Goal: Information Seeking & Learning: Learn about a topic

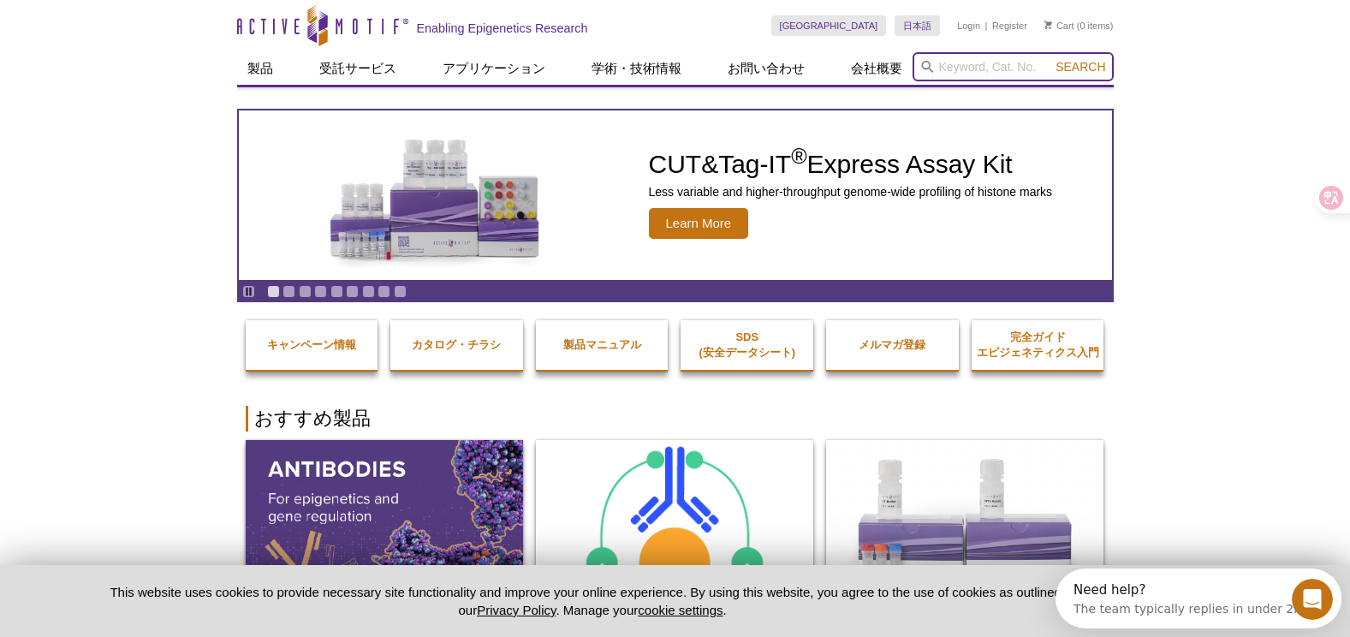
click at [980, 69] on input "search" at bounding box center [1013, 66] width 201 height 29
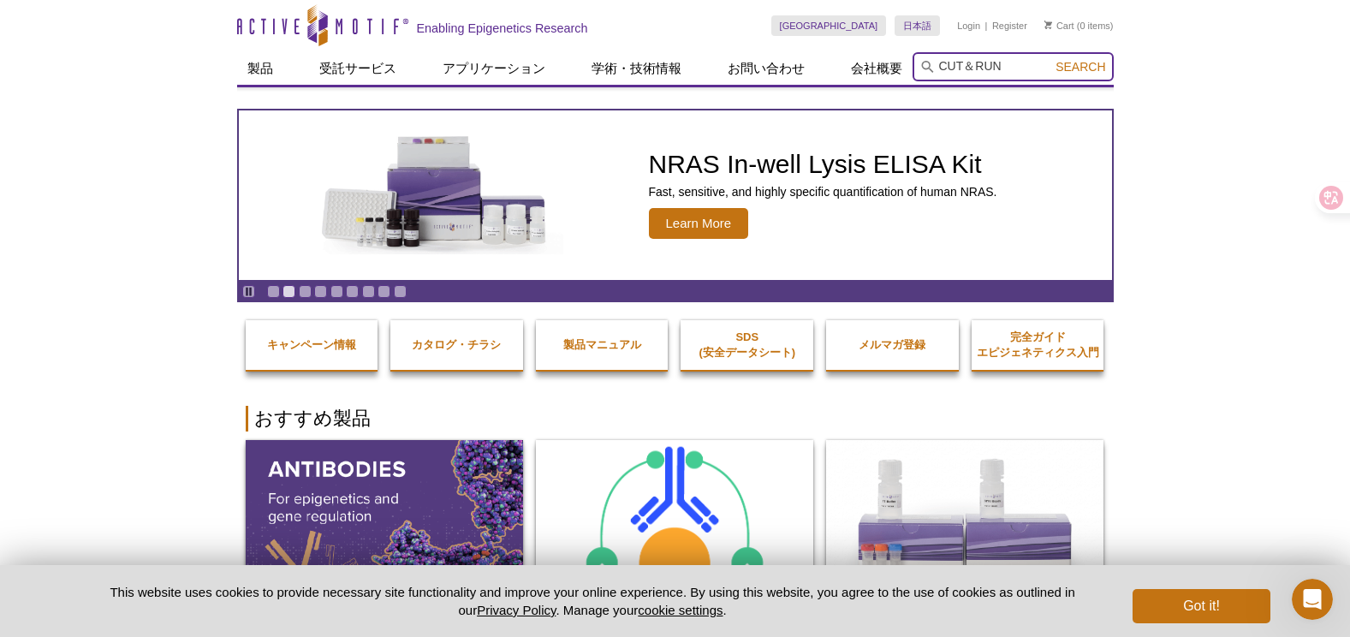
type input "CUT＆RUN"
click at [1051, 59] on button "Search" at bounding box center [1081, 66] width 60 height 15
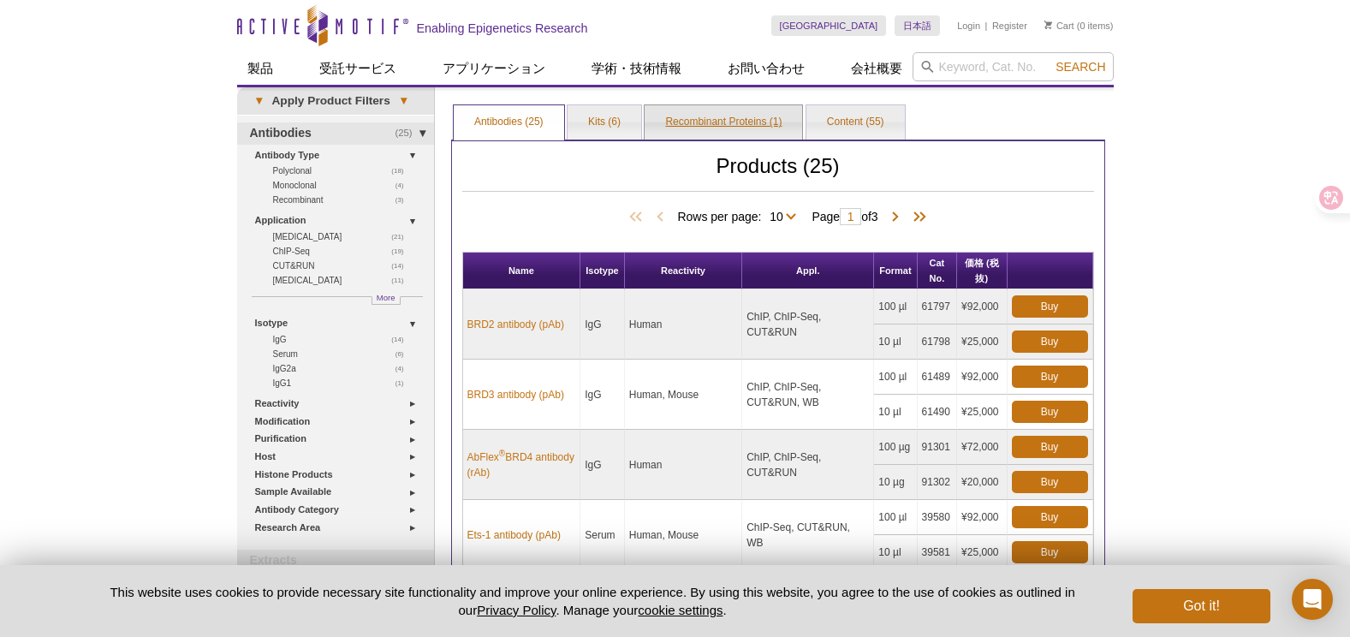
click at [725, 123] on link "Recombinant Proteins (1)" at bounding box center [724, 122] width 158 height 34
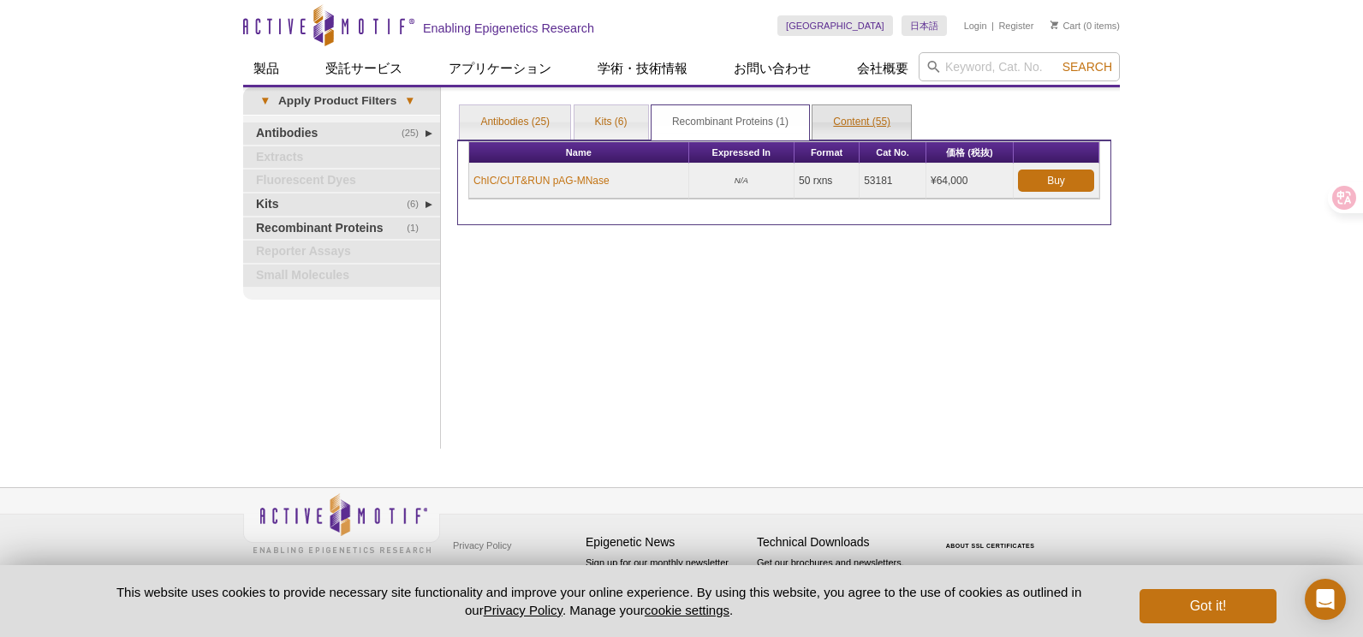
click at [849, 127] on link "Content (55)" at bounding box center [862, 122] width 98 height 34
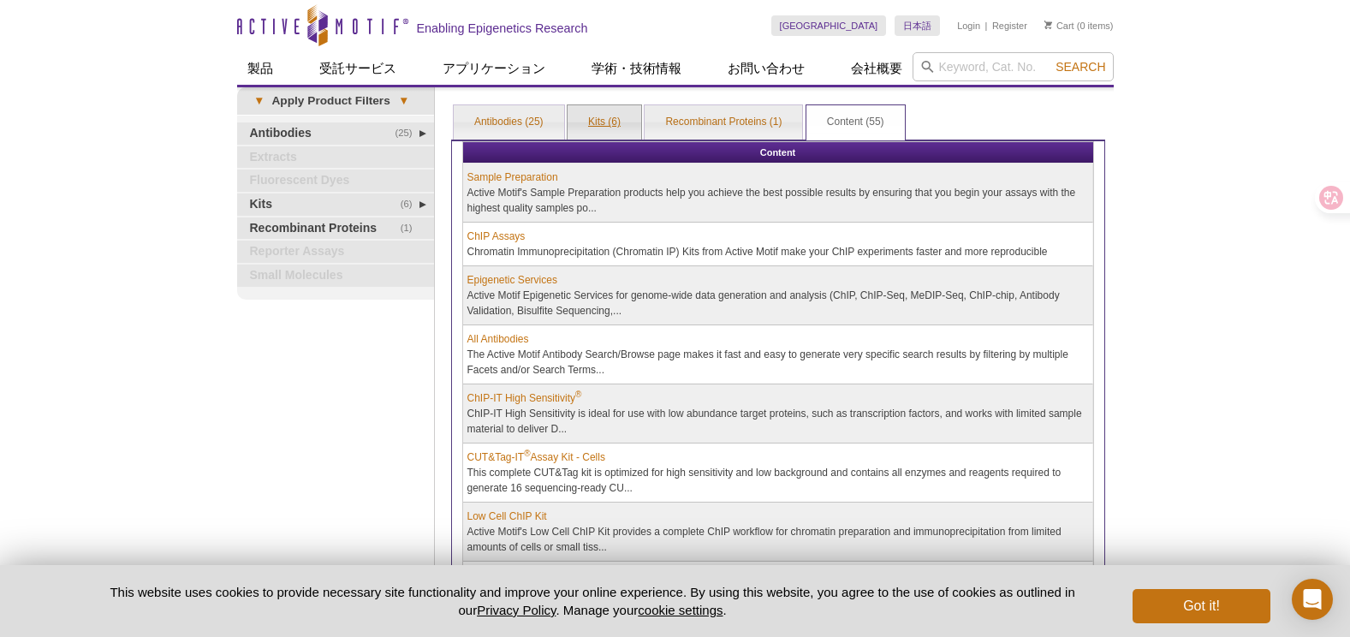
click at [572, 117] on link "Kits (6)" at bounding box center [605, 122] width 74 height 34
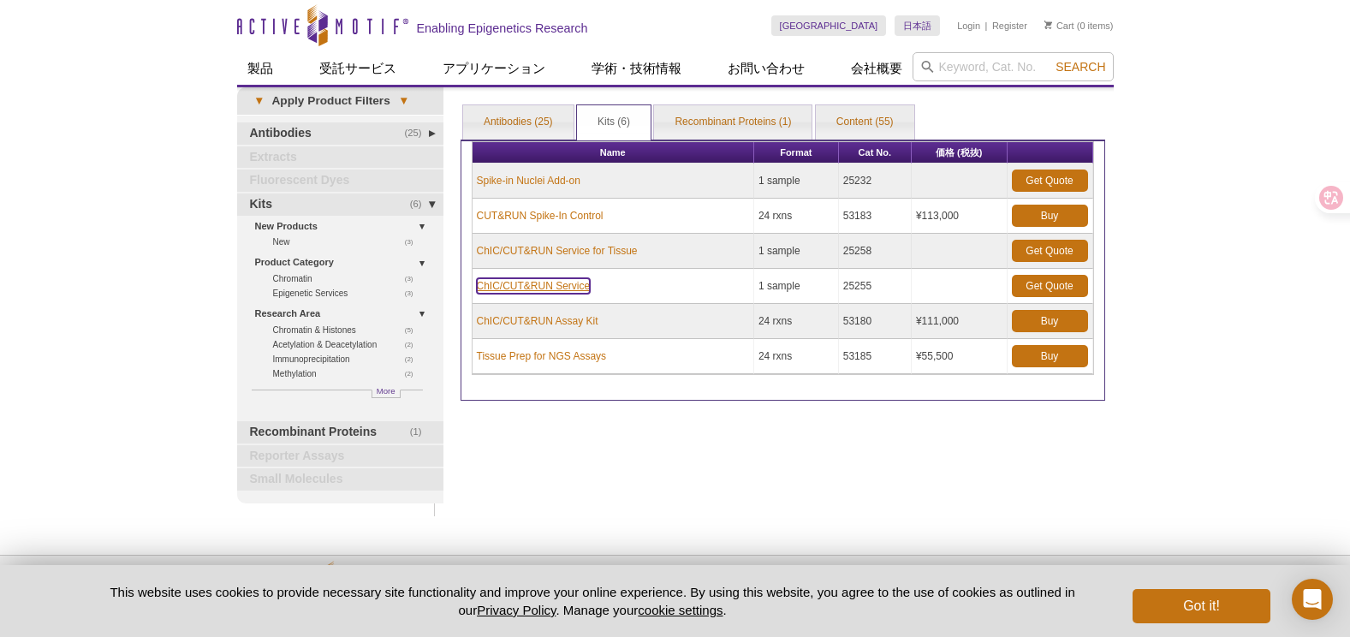
click at [533, 283] on link "ChIC/CUT&RUN Service" at bounding box center [534, 285] width 114 height 15
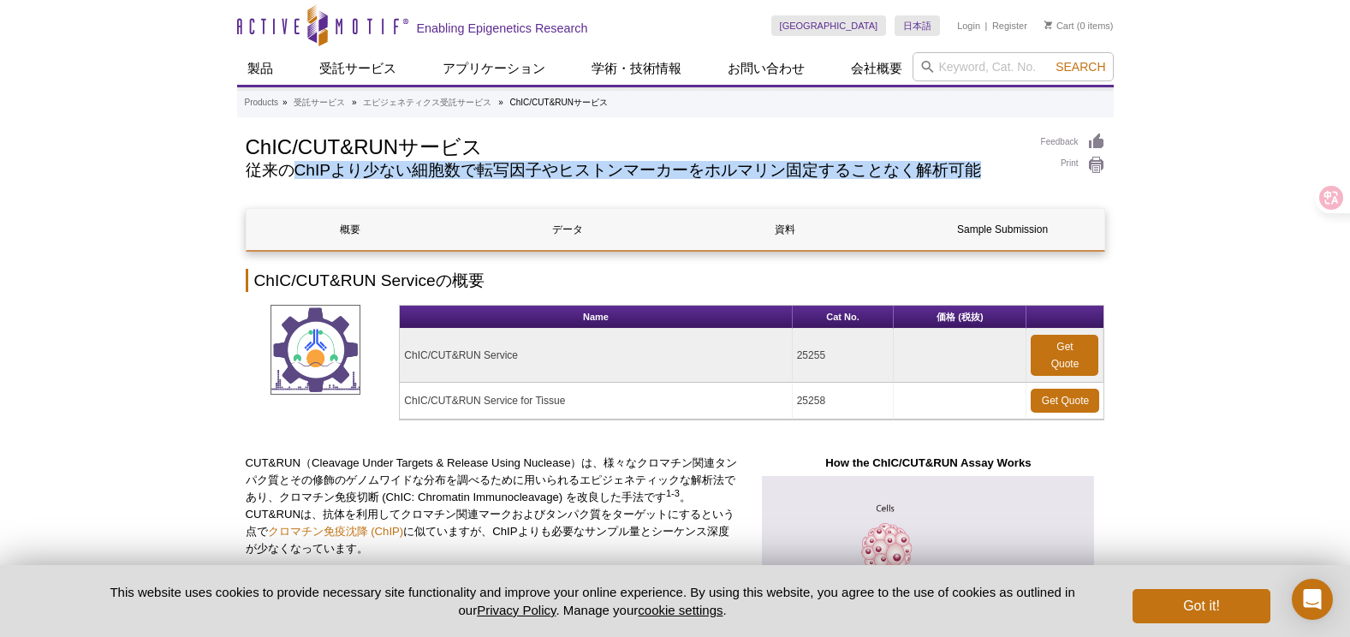
drag, startPoint x: 299, startPoint y: 168, endPoint x: 1005, endPoint y: 171, distance: 706.5
click at [1005, 171] on h2 "従来のChIPより少ない細胞数で転写因子やヒストンマーカーをホルマリン固定することなく解析可能" at bounding box center [635, 170] width 778 height 15
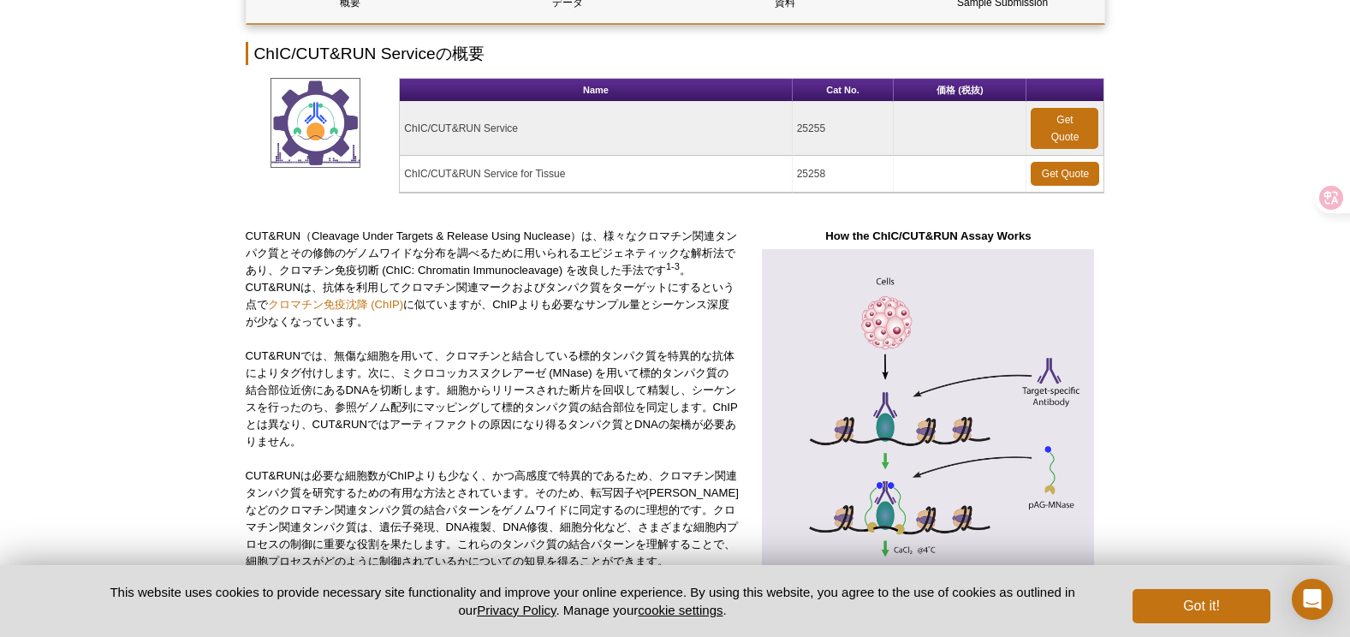
scroll to position [257, 0]
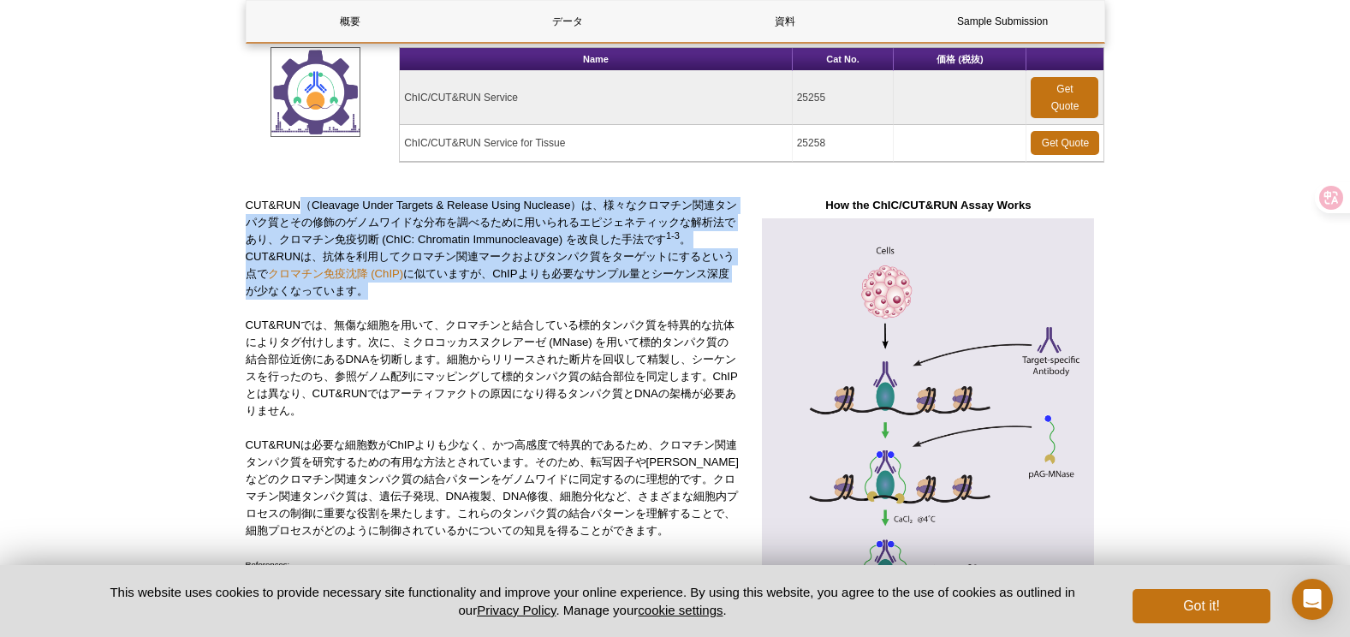
drag, startPoint x: 305, startPoint y: 205, endPoint x: 413, endPoint y: 288, distance: 136.2
click at [413, 288] on p "CUT&RUN（Cleavage Under Targets & Release Using Nuclease）は、様々なクロマチン関連タンパク質とその修飾の…" at bounding box center [493, 248] width 494 height 103
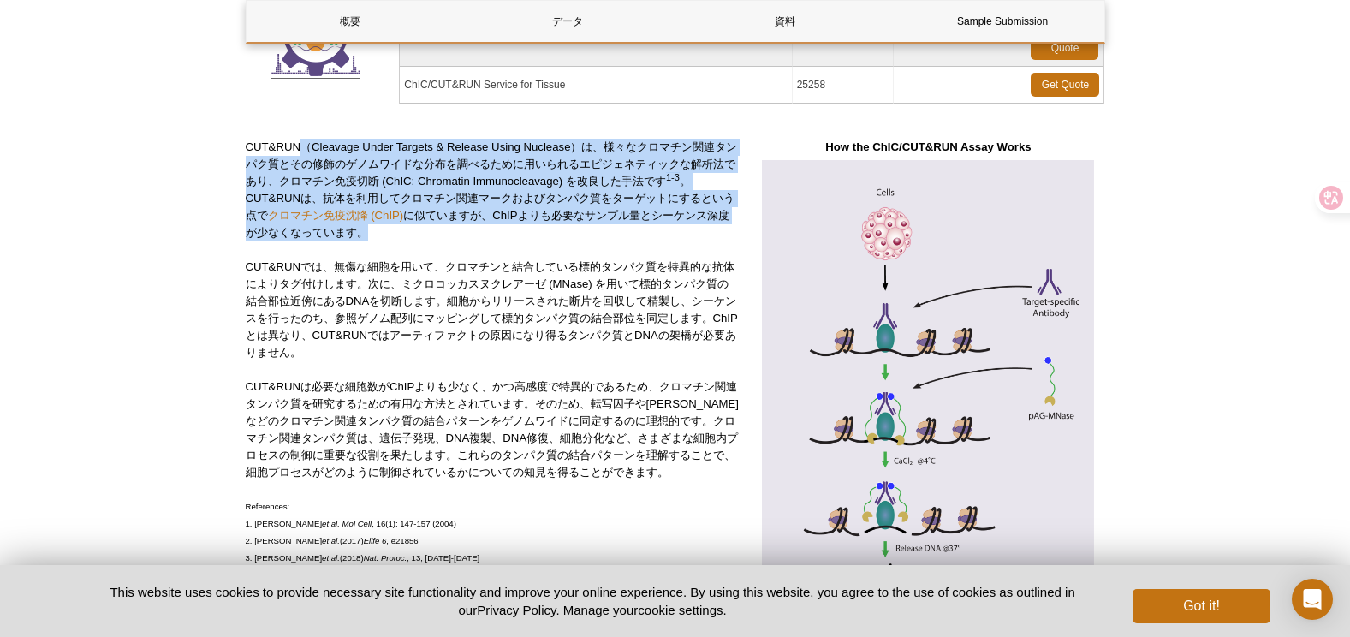
scroll to position [343, 0]
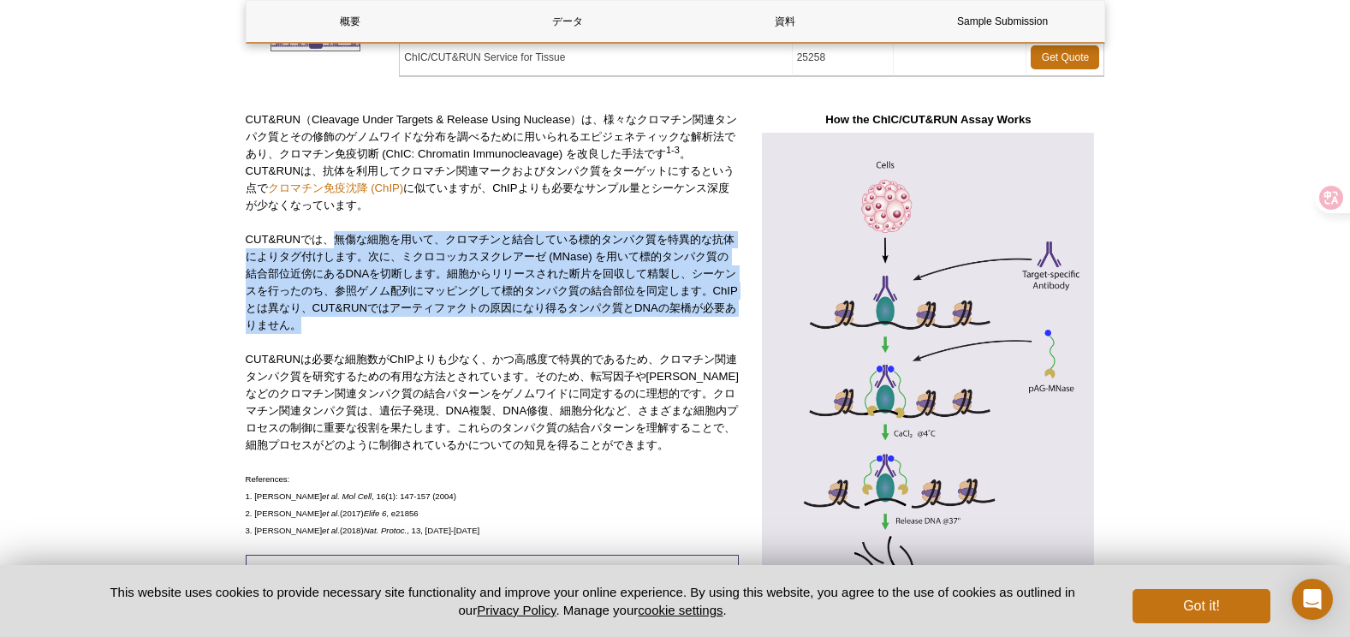
drag, startPoint x: 337, startPoint y: 240, endPoint x: 471, endPoint y: 321, distance: 157.1
click at [471, 321] on p "CUT&RUNでは、無傷な細胞を用いて、クロマチンと結合している標的タンパク質を特異的な抗体によりタグ付けします。次に、ミクロコッカスヌクレアーゼ (MNas…" at bounding box center [493, 282] width 494 height 103
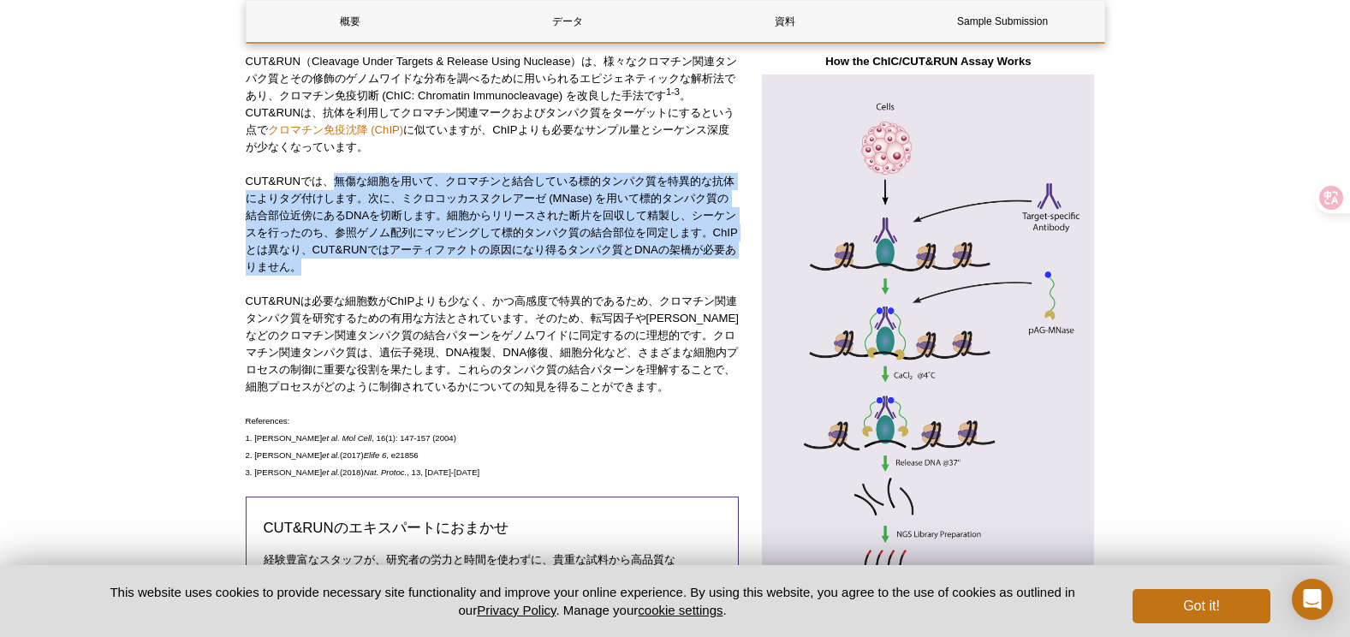
scroll to position [428, 0]
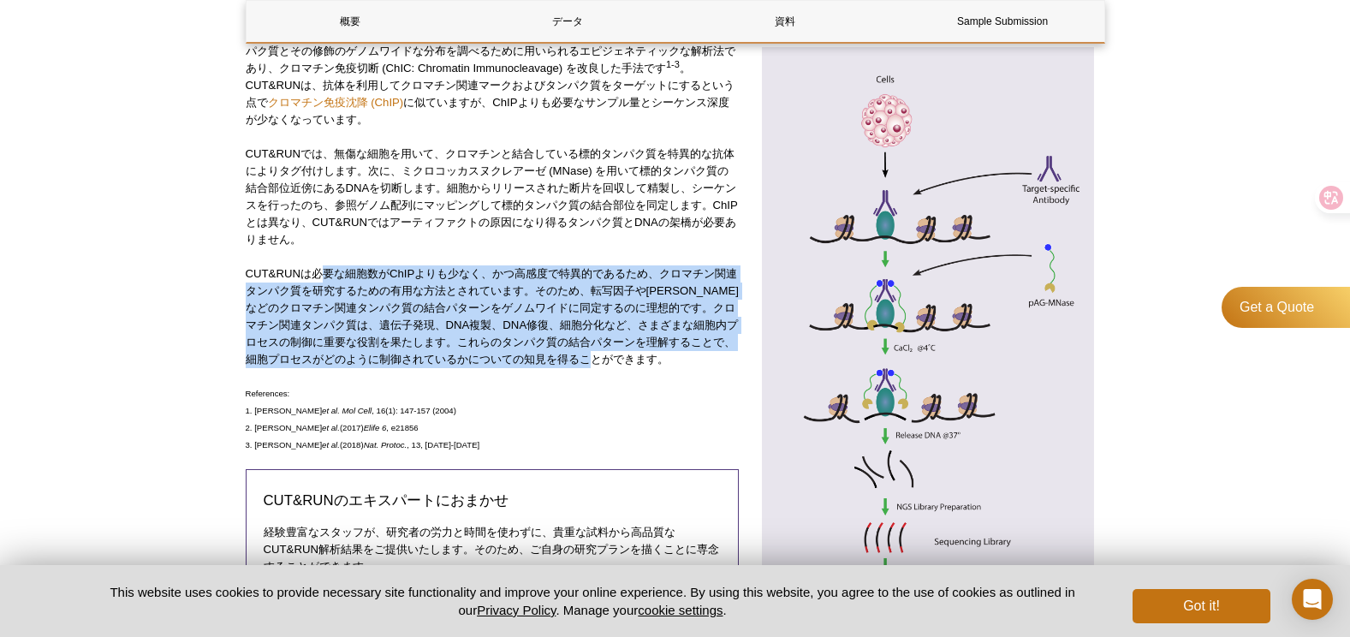
drag, startPoint x: 319, startPoint y: 271, endPoint x: 736, endPoint y: 366, distance: 426.7
click at [736, 366] on p "CUT&RUNは必要な細胞数がChIPよりも少なく、かつ高感度で特異的であるため、クロマチン関連タンパク質を研究するための有用な方法とされています。そのため、…" at bounding box center [493, 316] width 494 height 103
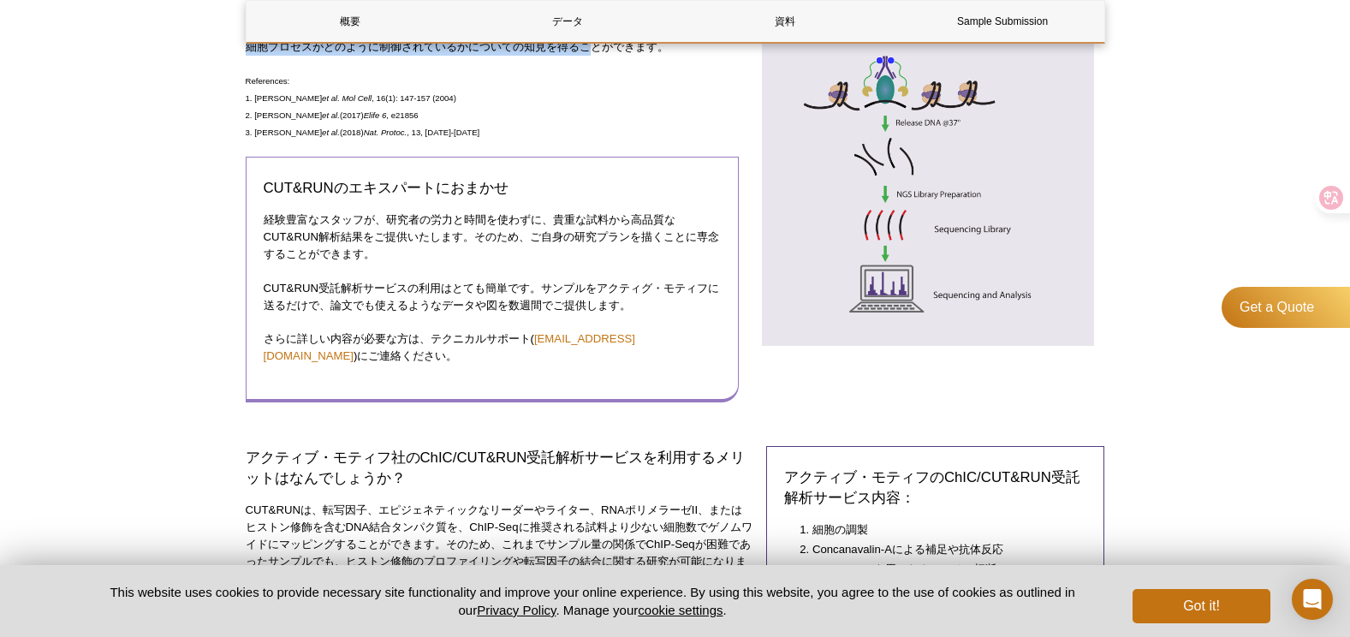
scroll to position [771, 0]
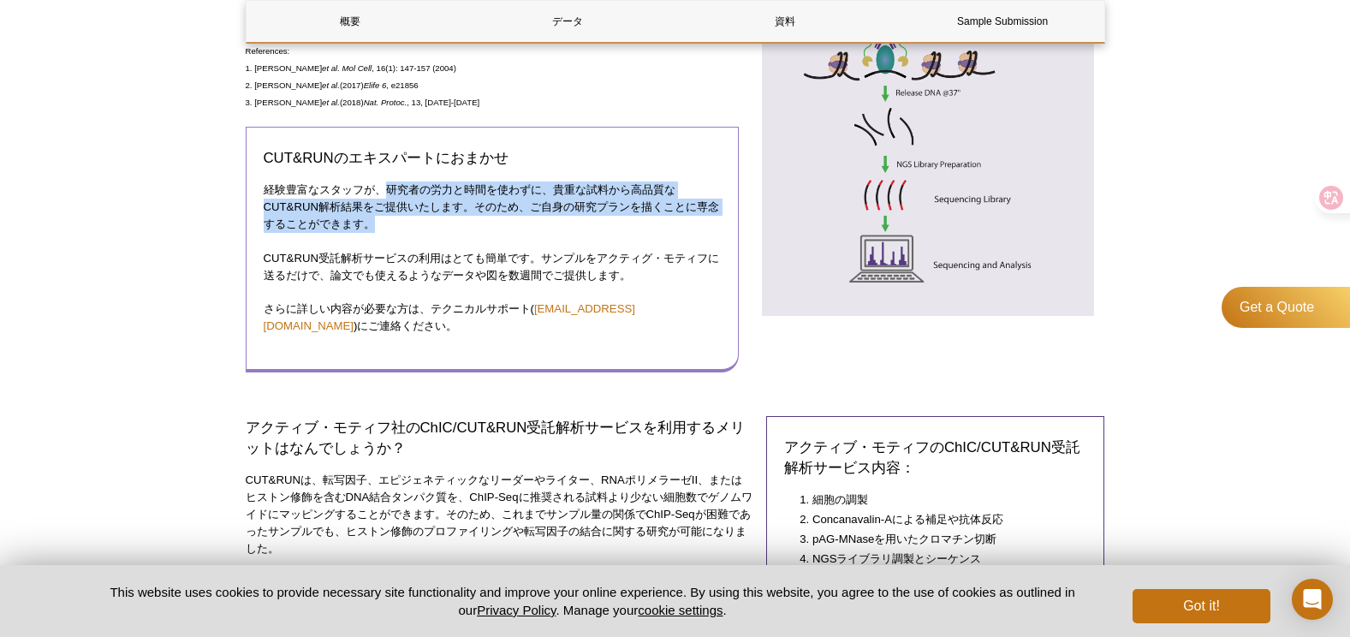
drag, startPoint x: 388, startPoint y: 187, endPoint x: 409, endPoint y: 223, distance: 41.9
click at [409, 223] on p "経験豊富なスタッフが、研究者の労力と時間を使わずに、貴重な試料から高品質なCUT&RUN解析結果をご提供いたします。そのため、ご自身の研究プランを描くことに専…" at bounding box center [493, 207] width 458 height 51
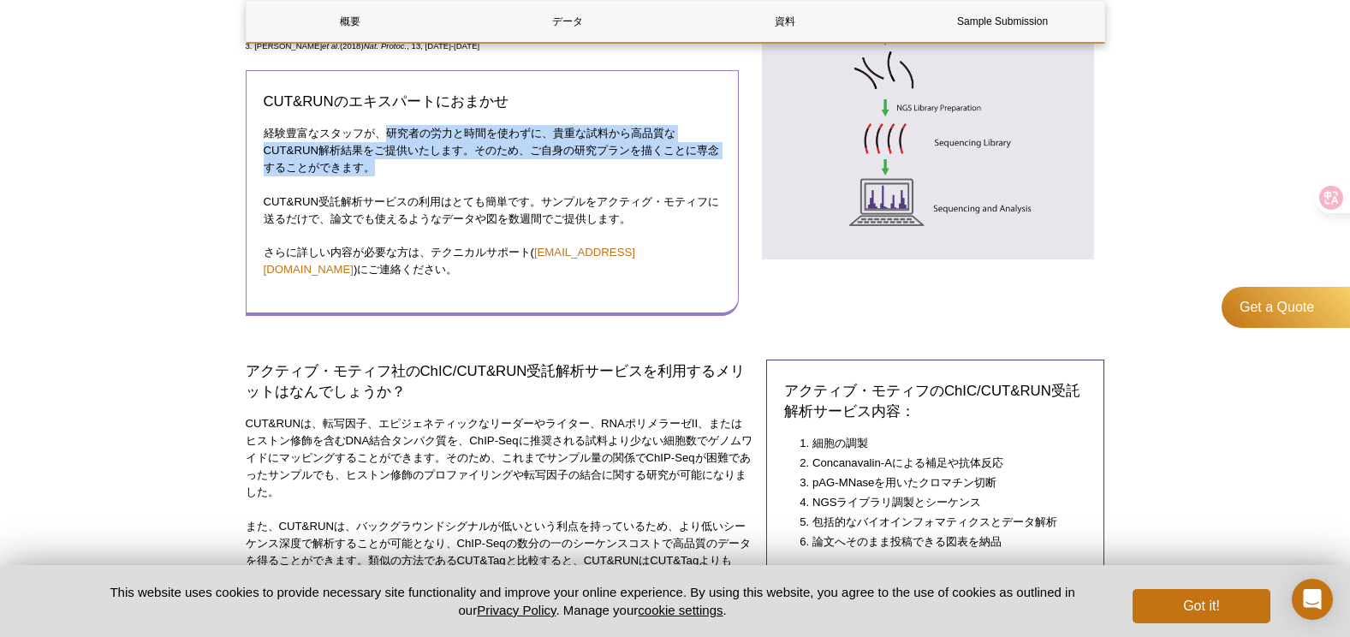
scroll to position [856, 0]
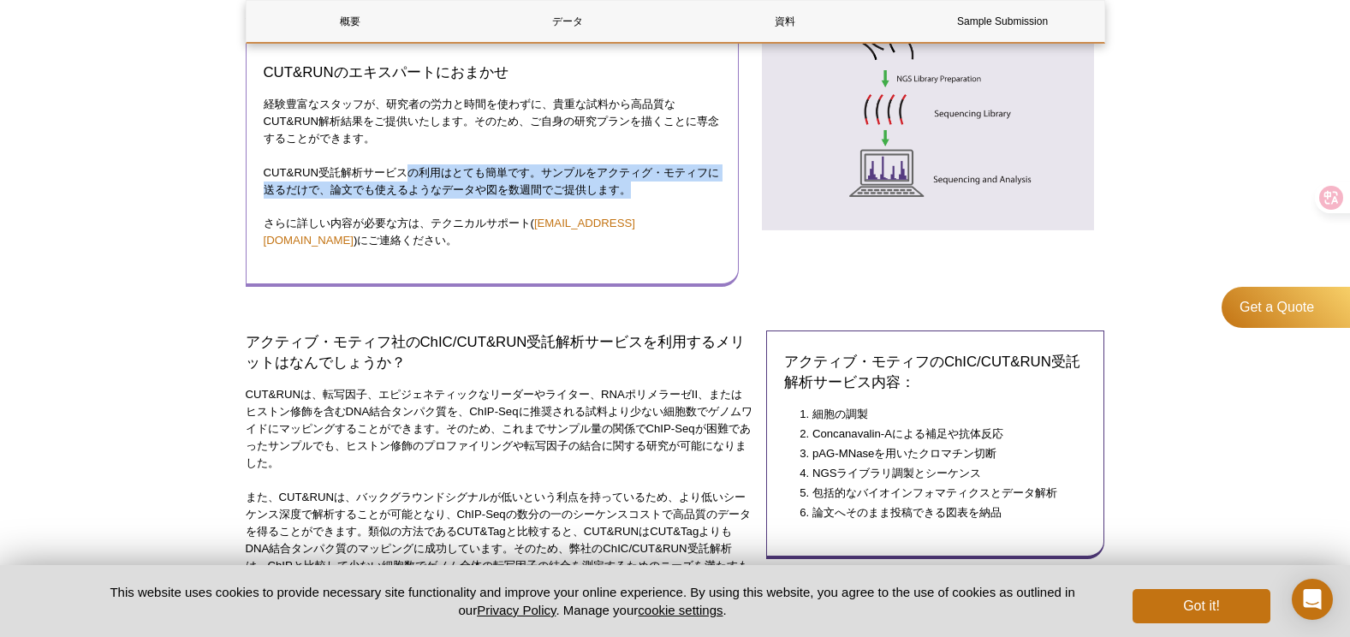
drag, startPoint x: 408, startPoint y: 173, endPoint x: 638, endPoint y: 189, distance: 230.9
click at [638, 189] on p "CUT&RUN受託解析サービスの利用はとても簡単です。サンプルをアクティグ・モティフに送るだけで、論文でも使えるようなデータや図を数週間でご提供します。" at bounding box center [493, 181] width 458 height 34
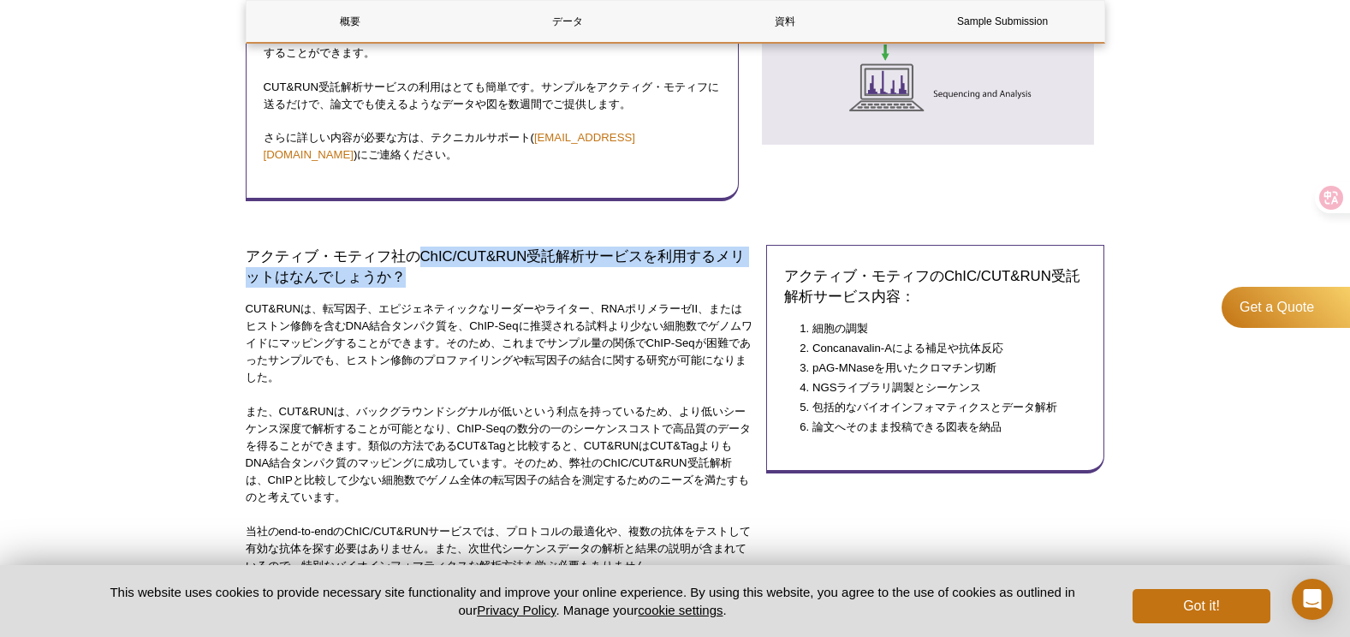
drag, startPoint x: 411, startPoint y: 256, endPoint x: 382, endPoint y: 276, distance: 35.2
click at [382, 276] on h3 "アクティブ・モティフ社のChIC/CUT&RUN受託解析サービスを利用するメリットはなんでしょうか？" at bounding box center [500, 267] width 508 height 41
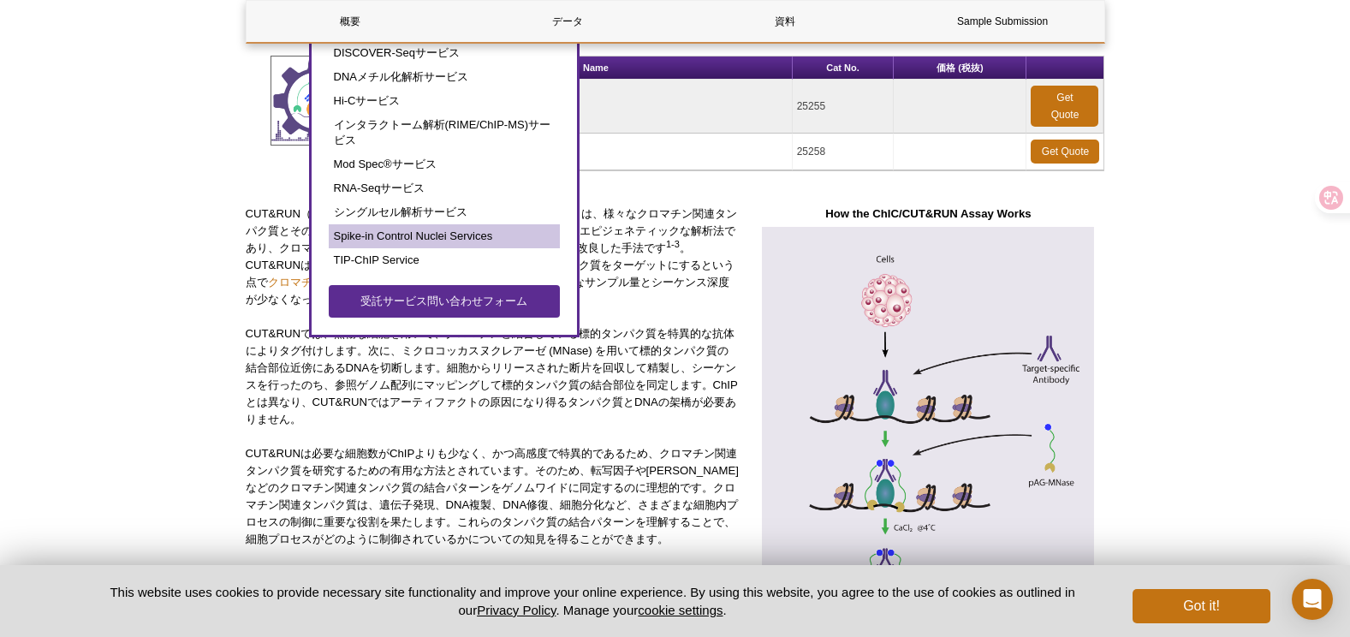
scroll to position [257, 0]
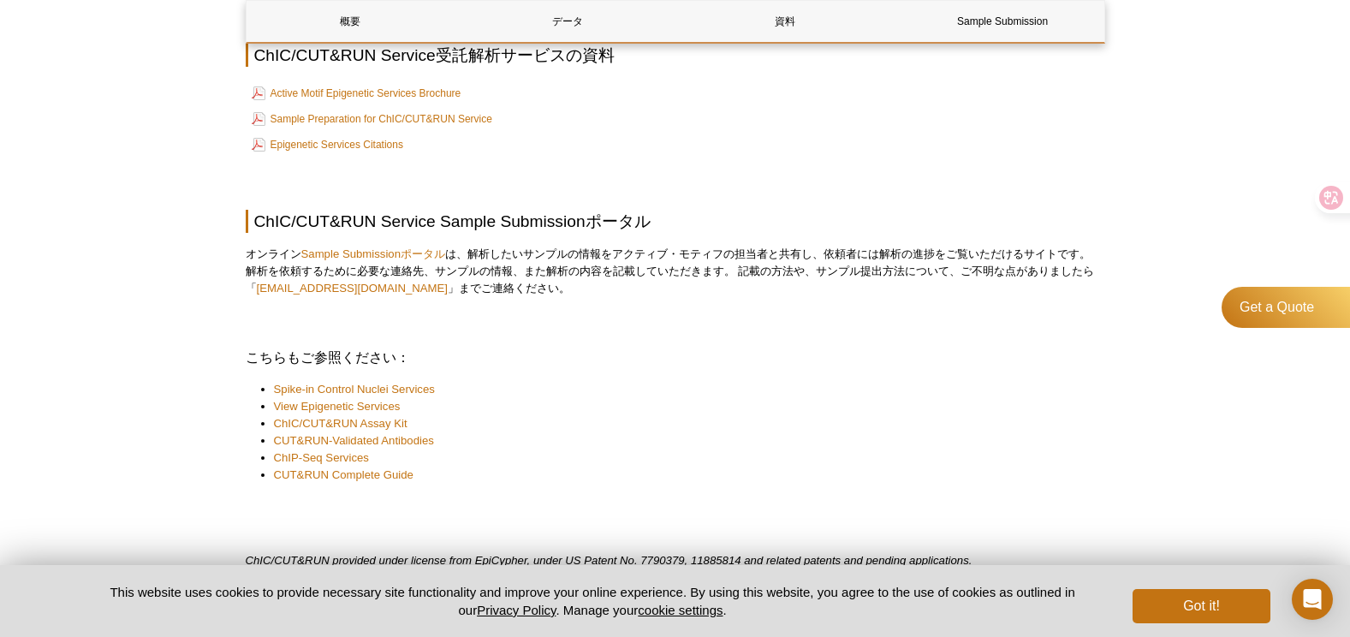
scroll to position [2551, 0]
